Goal: Task Accomplishment & Management: Manage account settings

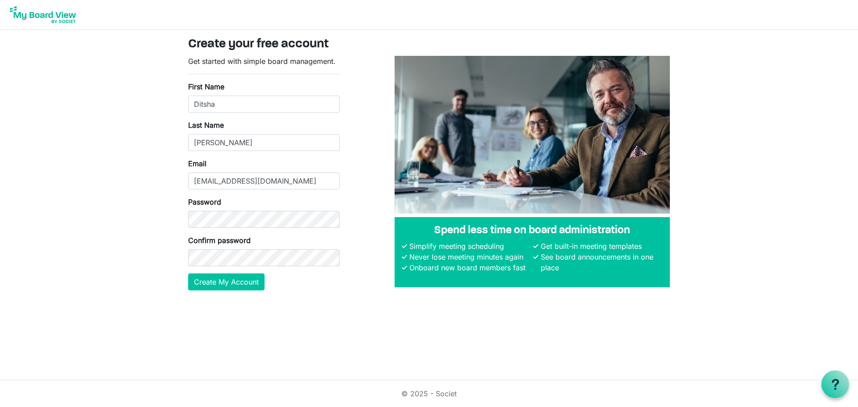
click at [286, 303] on main "Create your free account Get started with simple board management. First Name D…" at bounding box center [429, 167] width 496 height 275
click at [246, 284] on button "Create My Account" at bounding box center [226, 281] width 76 height 17
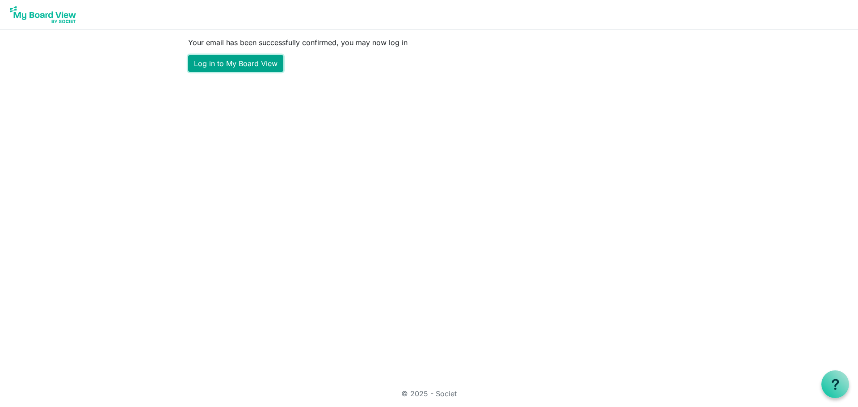
click at [228, 65] on link "Log in to My Board View" at bounding box center [235, 63] width 95 height 17
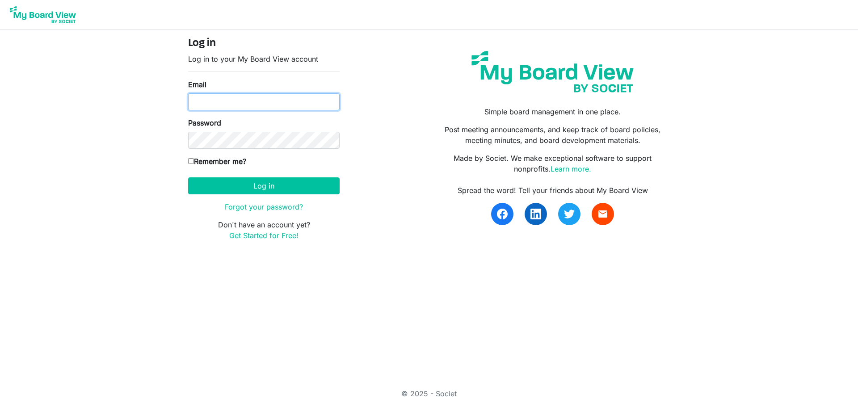
click at [229, 97] on input "Email" at bounding box center [263, 101] width 151 height 17
type input "[EMAIL_ADDRESS][DOMAIN_NAME]"
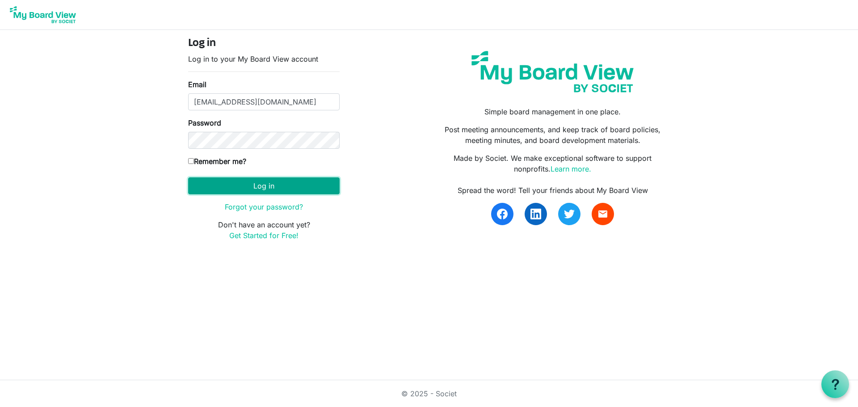
click at [261, 179] on button "Log in" at bounding box center [263, 185] width 151 height 17
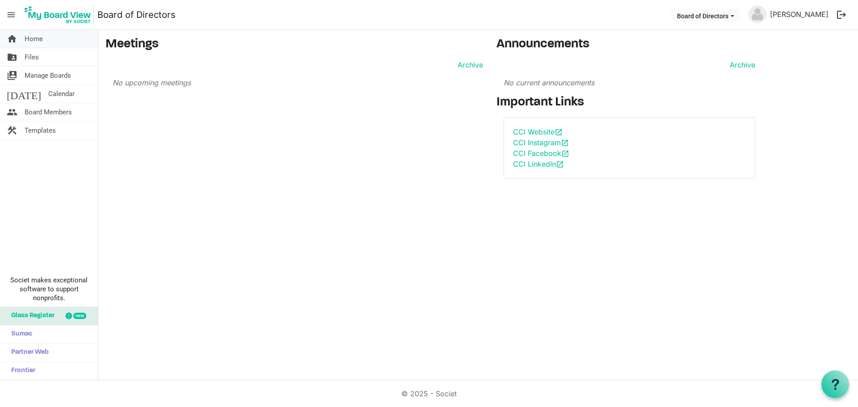
click at [48, 43] on link "home Home" at bounding box center [49, 39] width 98 height 18
click at [44, 59] on link "folder_shared Files" at bounding box center [49, 57] width 98 height 18
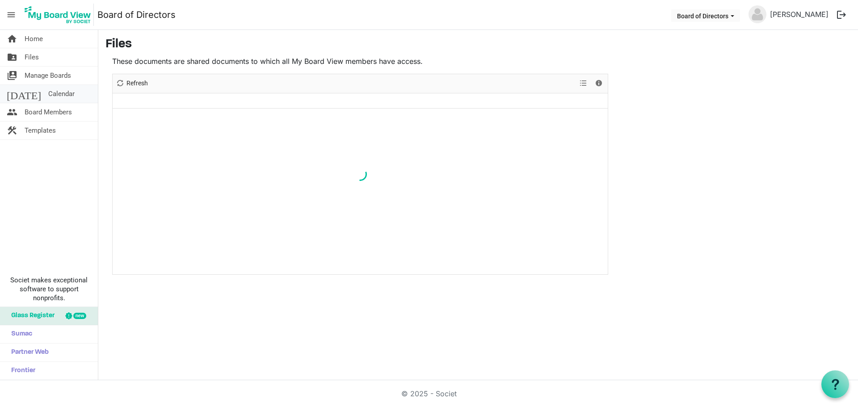
click at [48, 92] on span "Calendar" at bounding box center [61, 94] width 26 height 18
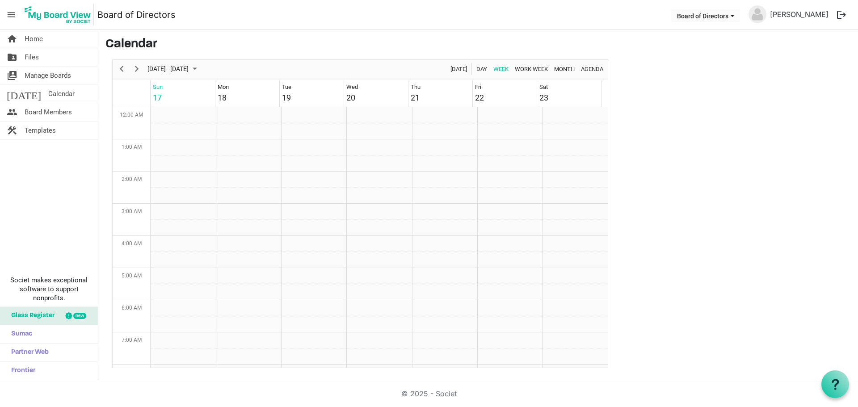
scroll to position [290, 0]
click at [47, 114] on span "Board Members" at bounding box center [48, 112] width 47 height 18
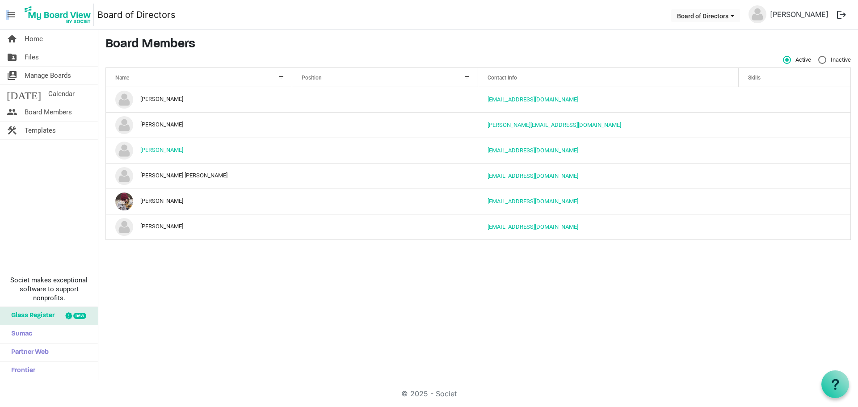
click at [8, 13] on span "menu" at bounding box center [11, 14] width 17 height 17
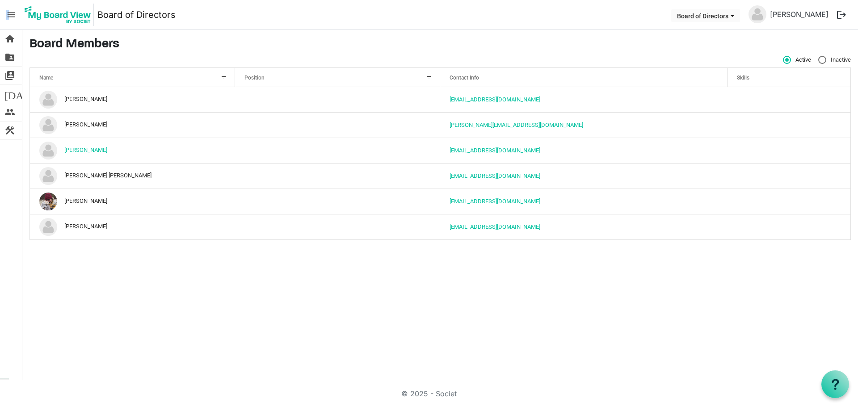
click at [8, 14] on span "menu" at bounding box center [11, 14] width 17 height 17
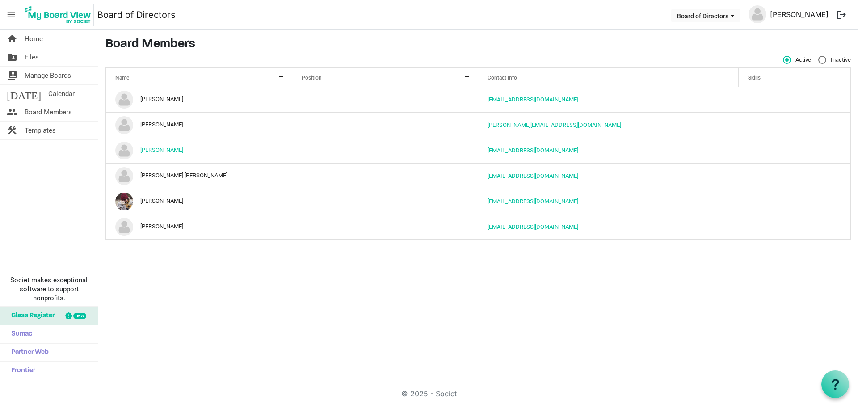
click at [804, 17] on link "[PERSON_NAME]" at bounding box center [799, 14] width 66 height 18
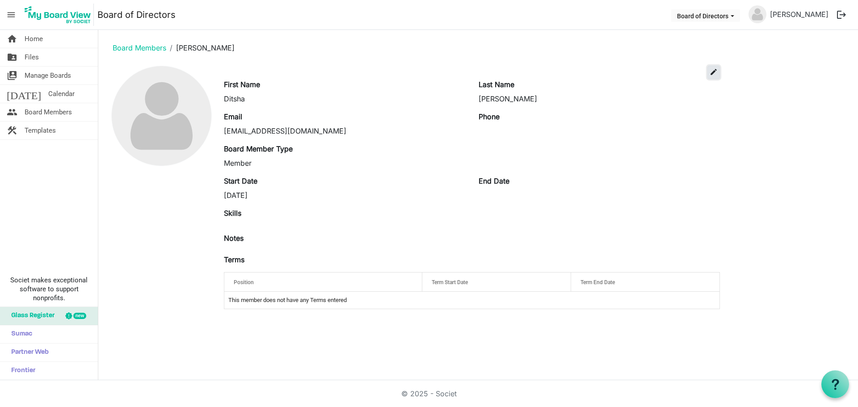
click at [713, 72] on span "edit" at bounding box center [714, 72] width 8 height 8
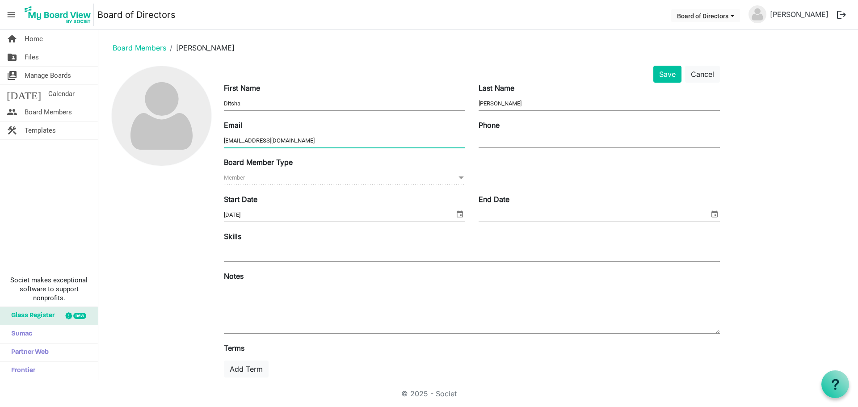
click at [356, 136] on input "[EMAIL_ADDRESS][DOMAIN_NAME]" at bounding box center [344, 140] width 241 height 13
drag, startPoint x: 366, startPoint y: 139, endPoint x: 216, endPoint y: 139, distance: 150.2
click at [216, 139] on div "Save Cancel First Name Ditsha Last Name Fairuz Email ditsha_fairuz9@outlook.com…" at bounding box center [477, 247] width 745 height 363
click at [198, 172] on div at bounding box center [161, 247] width 112 height 363
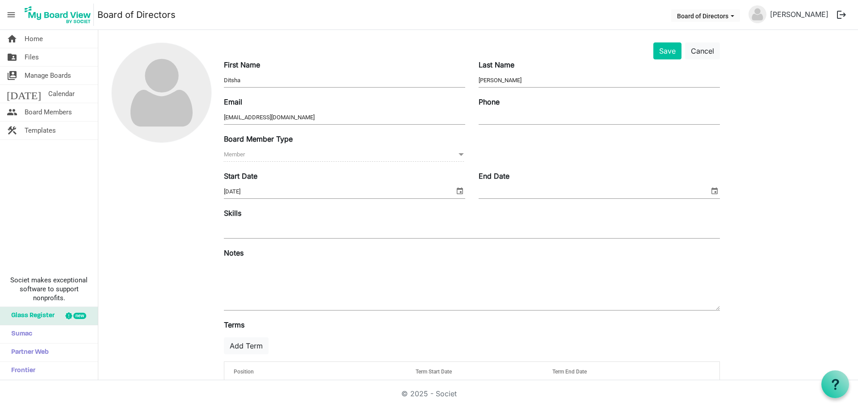
scroll to position [45, 0]
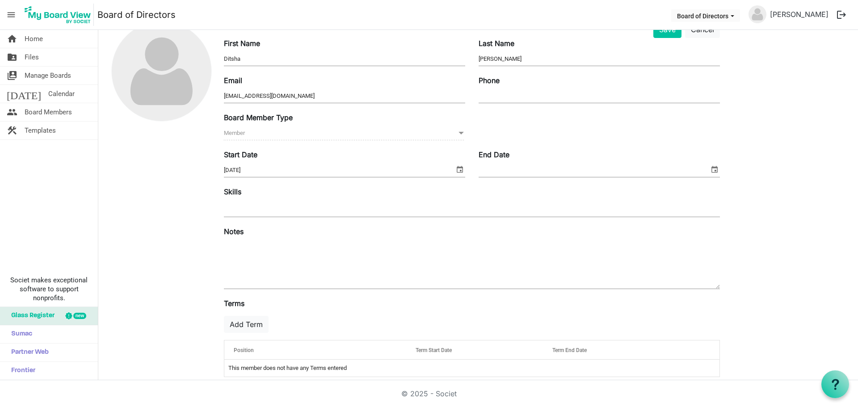
click at [508, 93] on input "Phone" at bounding box center [599, 95] width 241 height 13
type input "7826400540"
click at [514, 134] on div "Board Member Type Member Member" at bounding box center [471, 130] width 509 height 37
drag, startPoint x: 519, startPoint y: 91, endPoint x: 474, endPoint y: 99, distance: 45.3
click at [474, 99] on div "Phone 7826400540" at bounding box center [599, 90] width 255 height 30
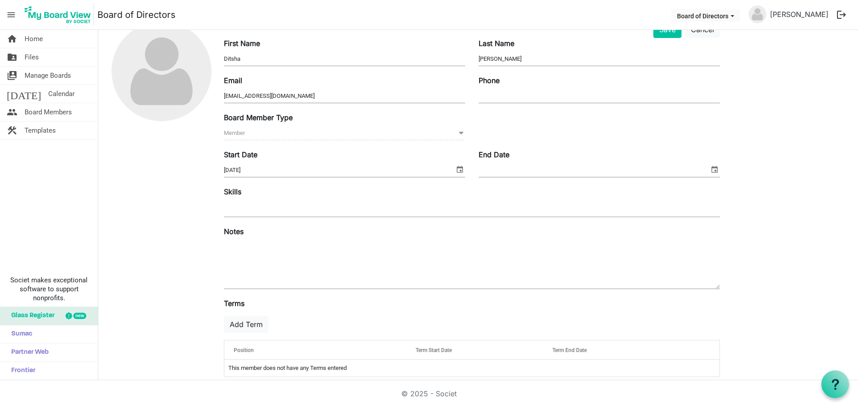
click at [495, 124] on div "Board Member Type Member Member" at bounding box center [471, 130] width 509 height 37
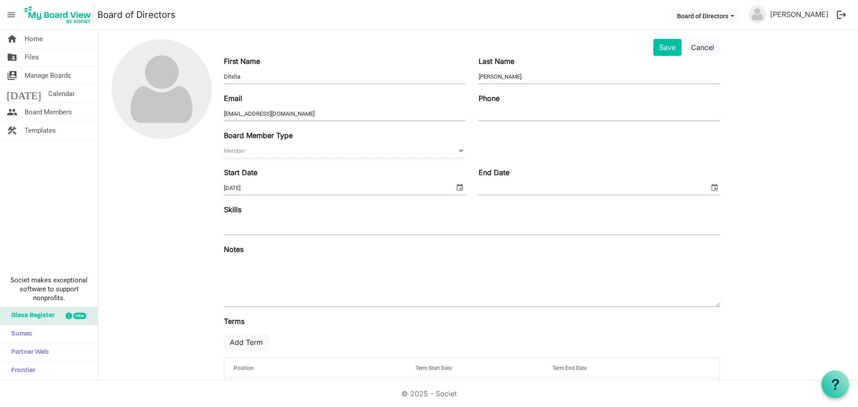
scroll to position [0, 0]
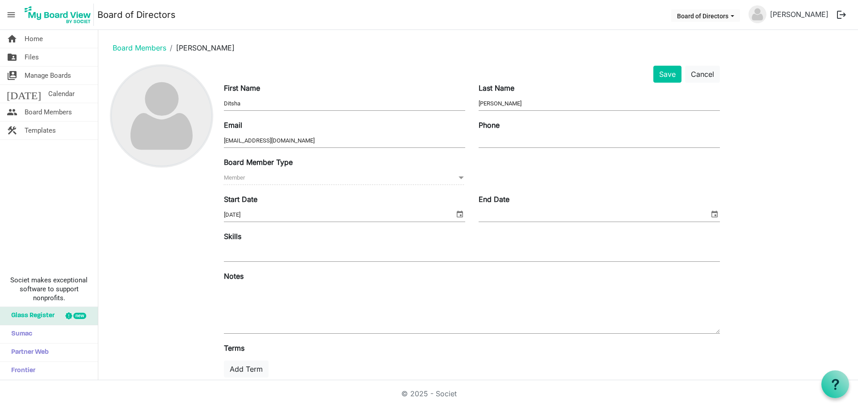
click at [185, 136] on img at bounding box center [162, 116] width 100 height 100
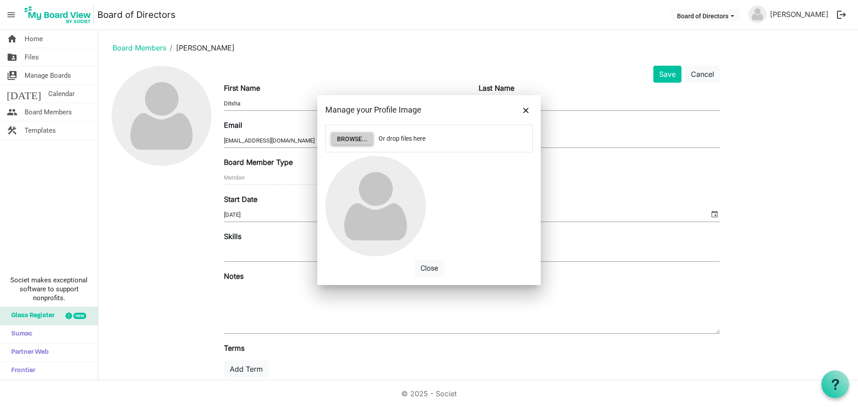
click at [353, 140] on button "Browse..." at bounding box center [352, 138] width 42 height 13
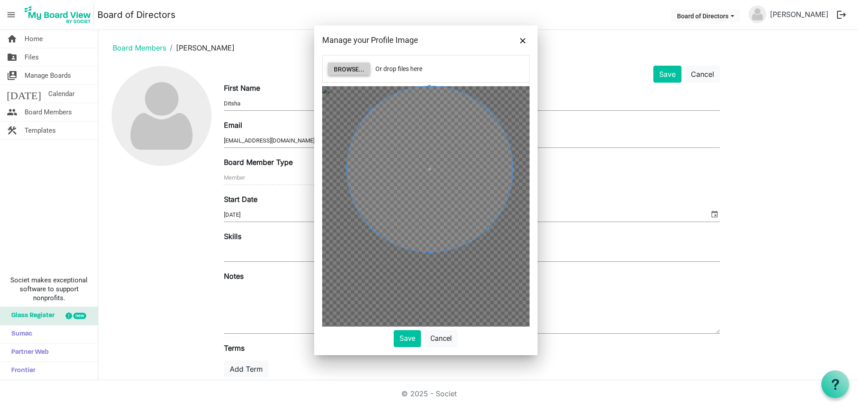
click at [397, 149] on span at bounding box center [430, 169] width 166 height 166
click at [368, 229] on img at bounding box center [425, 206] width 207 height 240
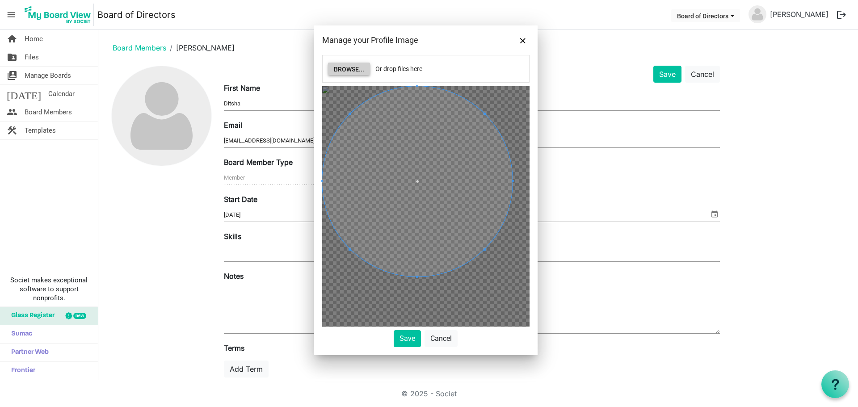
click at [337, 248] on div at bounding box center [417, 181] width 191 height 191
click at [528, 173] on div at bounding box center [425, 206] width 207 height 240
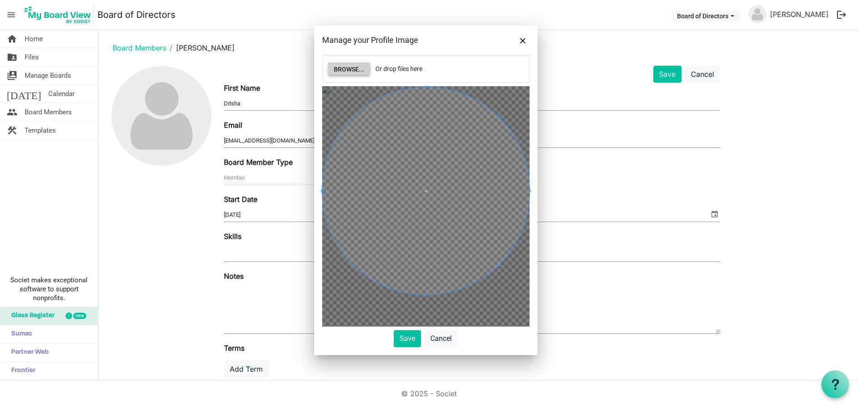
click at [509, 268] on div at bounding box center [425, 190] width 207 height 207
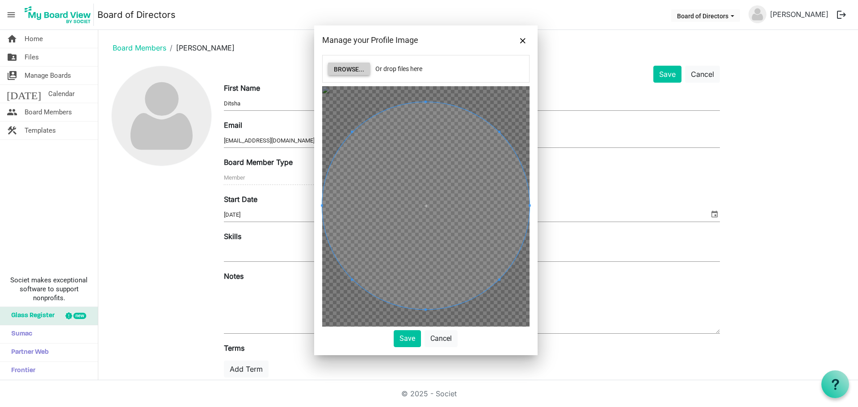
click at [452, 290] on span at bounding box center [425, 205] width 207 height 207
click at [451, 289] on span at bounding box center [425, 204] width 207 height 207
click at [450, 286] on span at bounding box center [425, 204] width 207 height 207
click at [421, 320] on div at bounding box center [425, 206] width 207 height 240
click at [410, 336] on button "Save" at bounding box center [407, 338] width 27 height 17
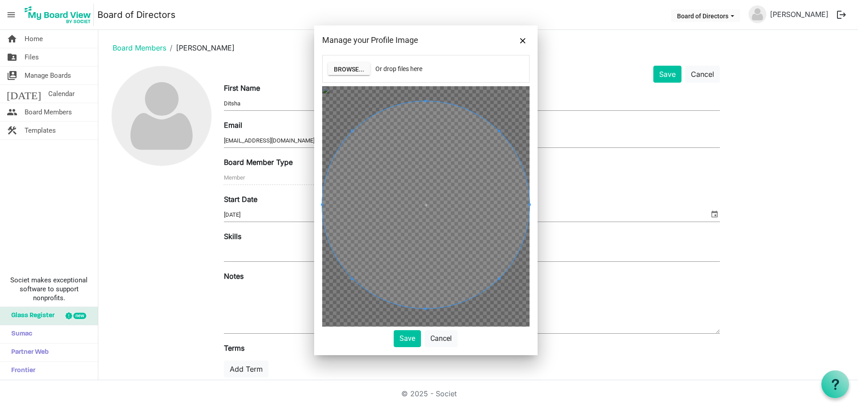
click at [0, 0] on div at bounding box center [0, 0] width 0 height 0
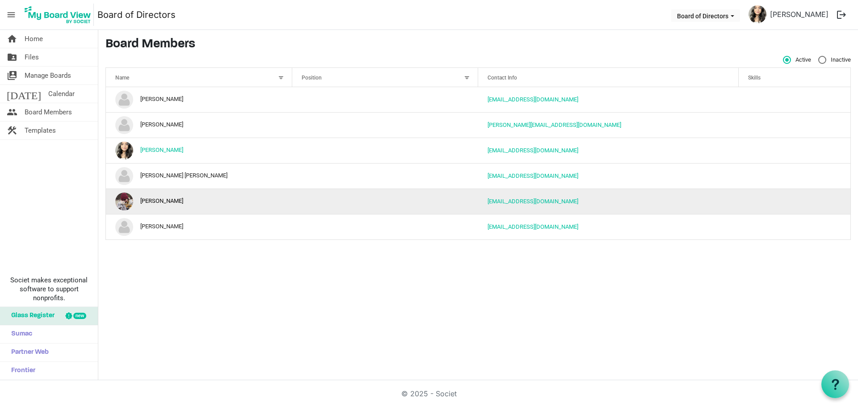
click at [122, 199] on img "Jacquelyn Miccolis is template cell column header Name" at bounding box center [124, 202] width 18 height 18
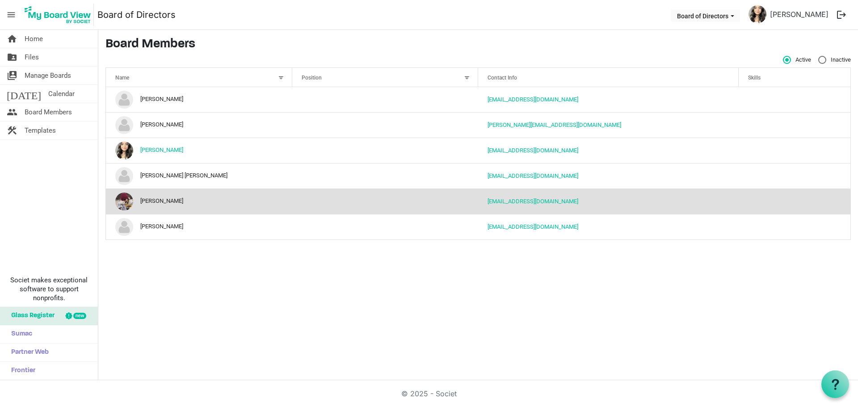
click at [149, 200] on td "Jacquelyn Miccolis" at bounding box center [199, 201] width 186 height 25
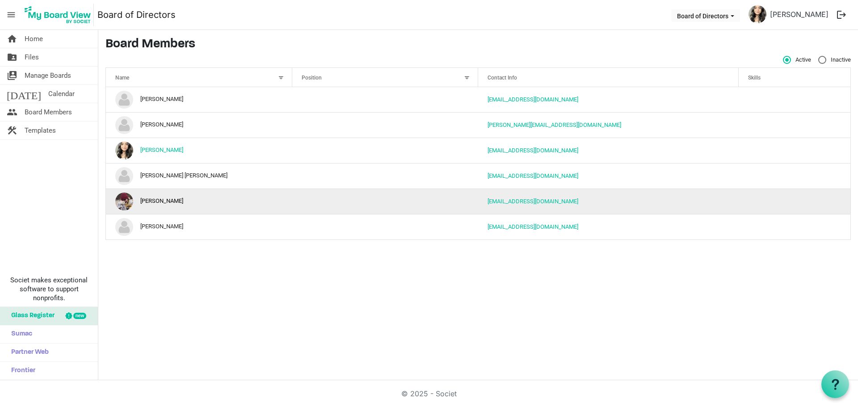
click at [173, 192] on td "Jacquelyn Miccolis" at bounding box center [199, 201] width 186 height 25
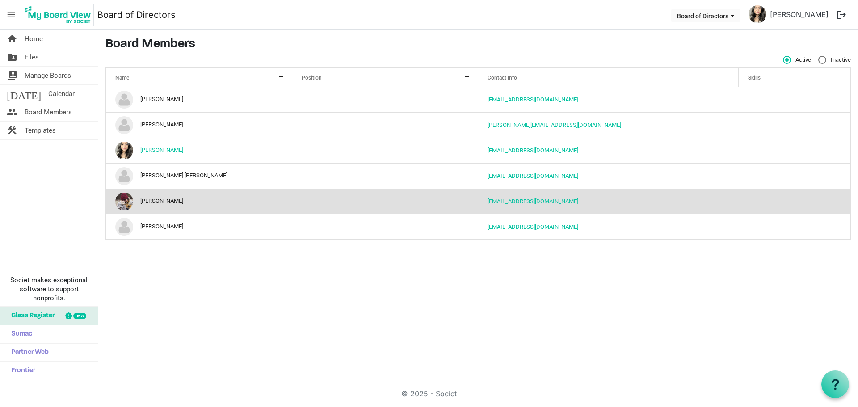
click at [173, 192] on td "Jacquelyn Miccolis" at bounding box center [199, 201] width 186 height 25
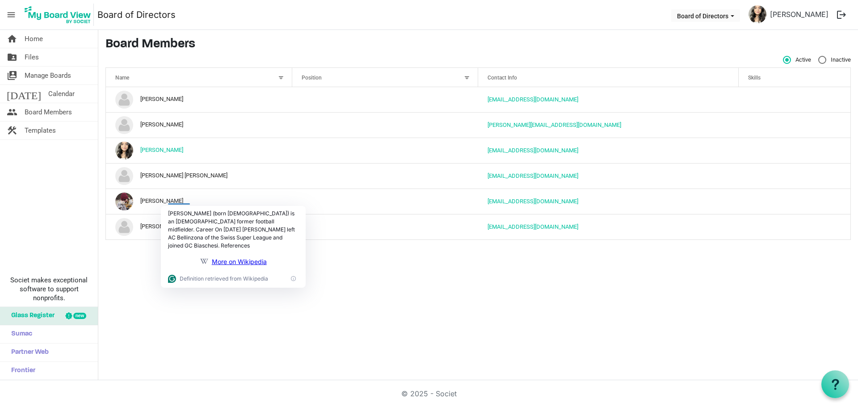
click at [147, 268] on div "home Home folder_shared Files switch_account Manage Boards today Calendar peopl…" at bounding box center [429, 205] width 858 height 350
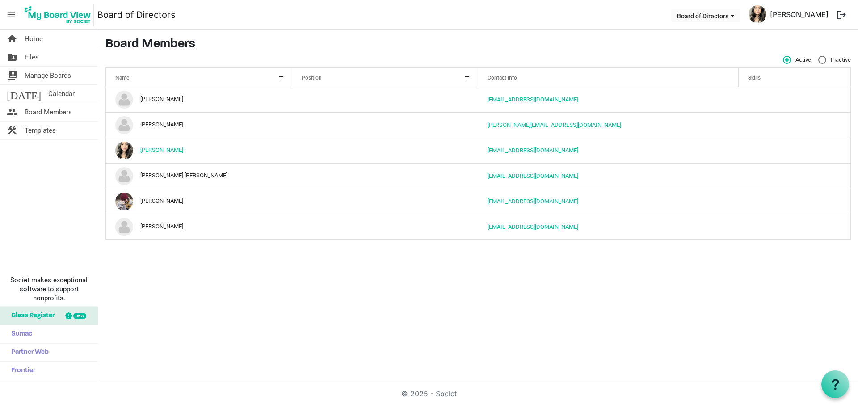
click at [788, 9] on link "[PERSON_NAME]" at bounding box center [799, 14] width 66 height 18
